Goal: Navigation & Orientation: Find specific page/section

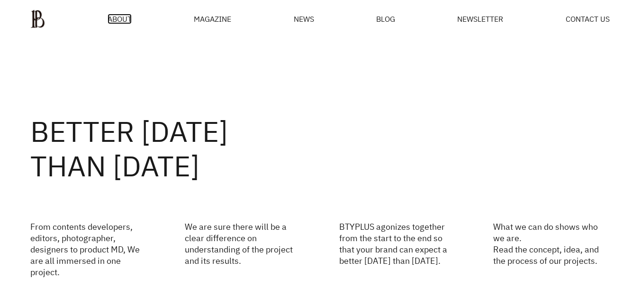
click at [121, 19] on span "ABOUT" at bounding box center [119, 19] width 24 height 8
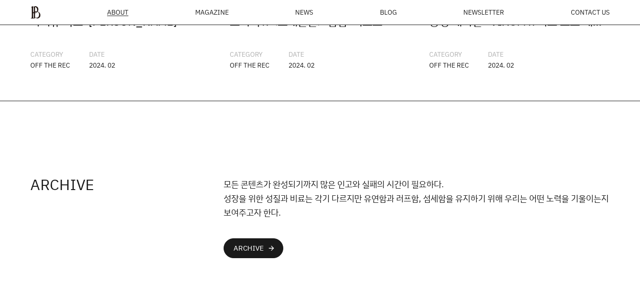
scroll to position [2310, 0]
